Goal: Task Accomplishment & Management: Use online tool/utility

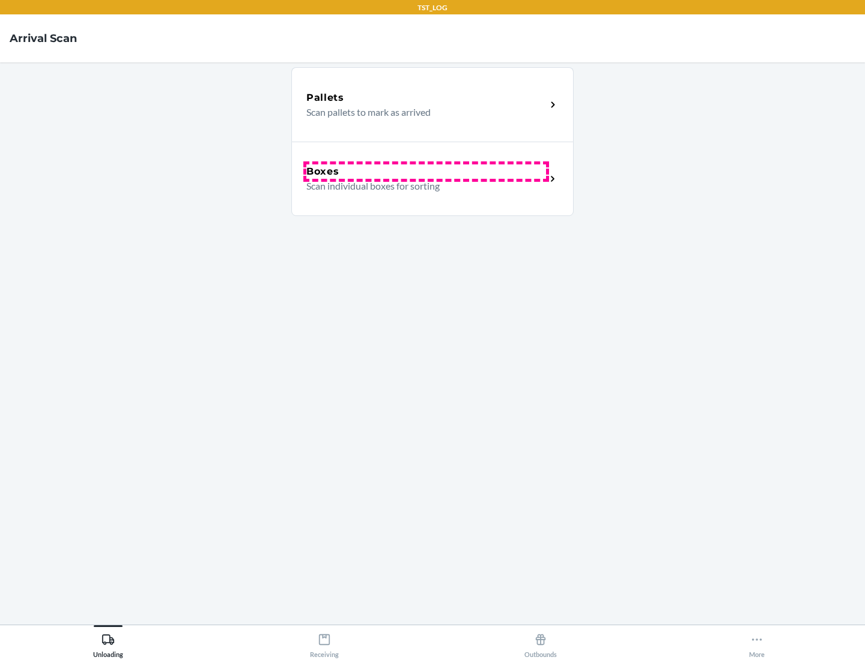
click at [426, 172] on div "Boxes" at bounding box center [426, 172] width 240 height 14
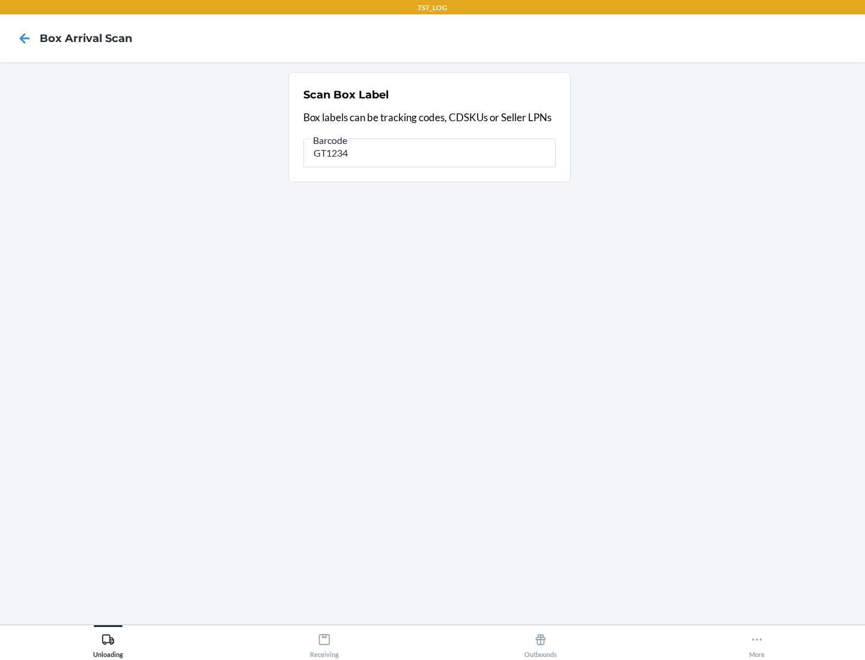
type input "GT1234"
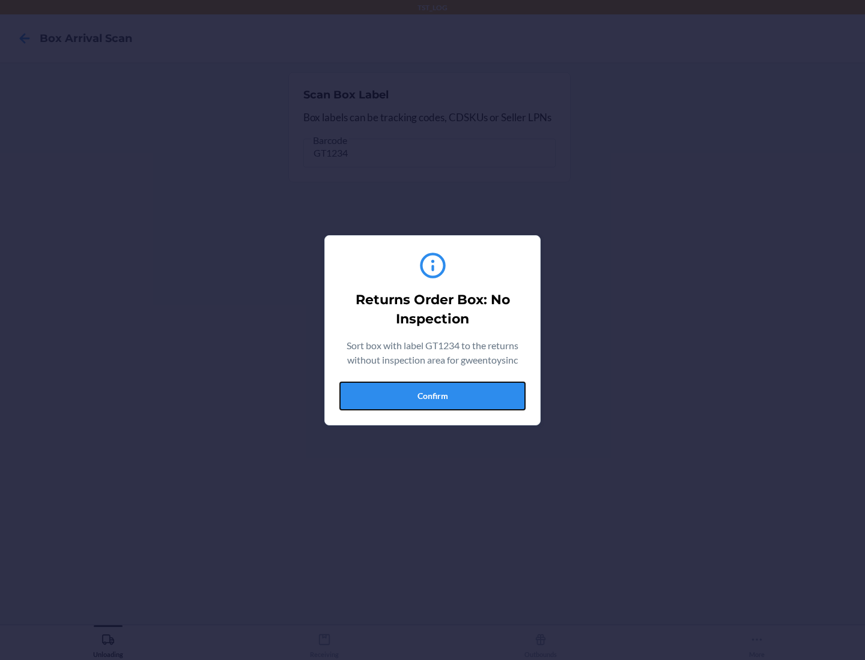
click at [432, 396] on button "Confirm" at bounding box center [432, 396] width 186 height 29
